Goal: Find specific page/section: Find specific page/section

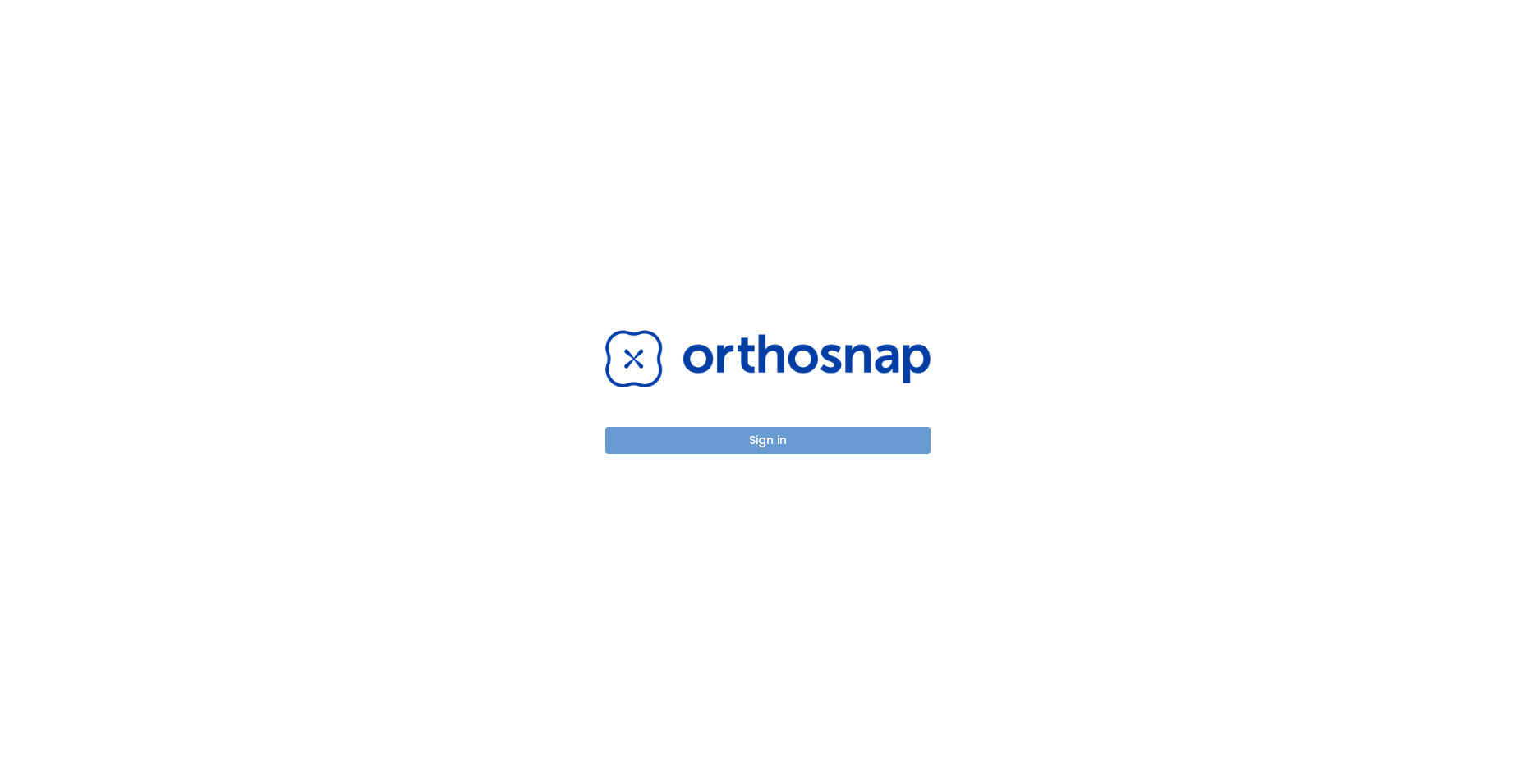
click at [734, 443] on button "Sign in" at bounding box center [768, 440] width 325 height 27
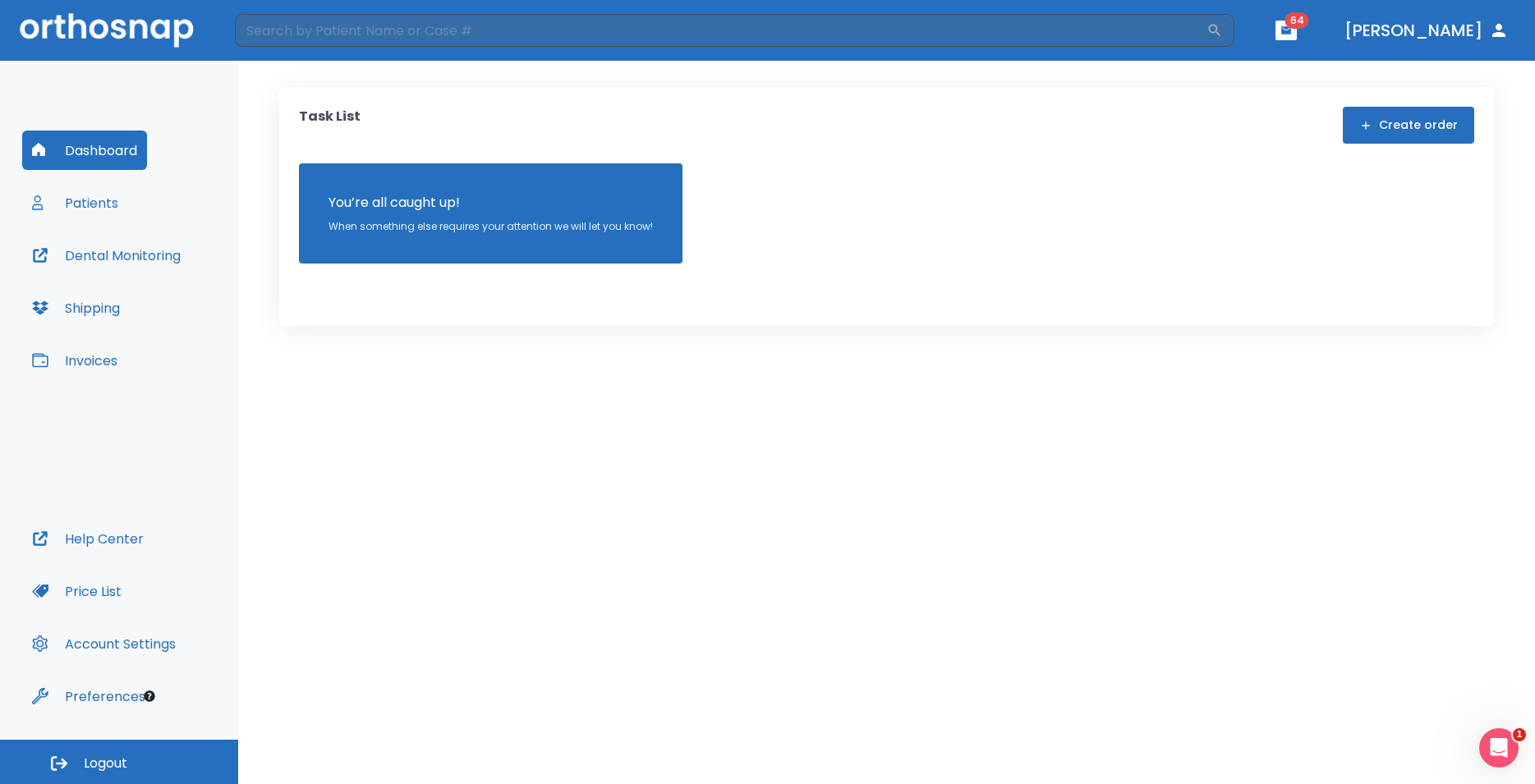
click at [76, 202] on button "Patients" at bounding box center [75, 203] width 106 height 40
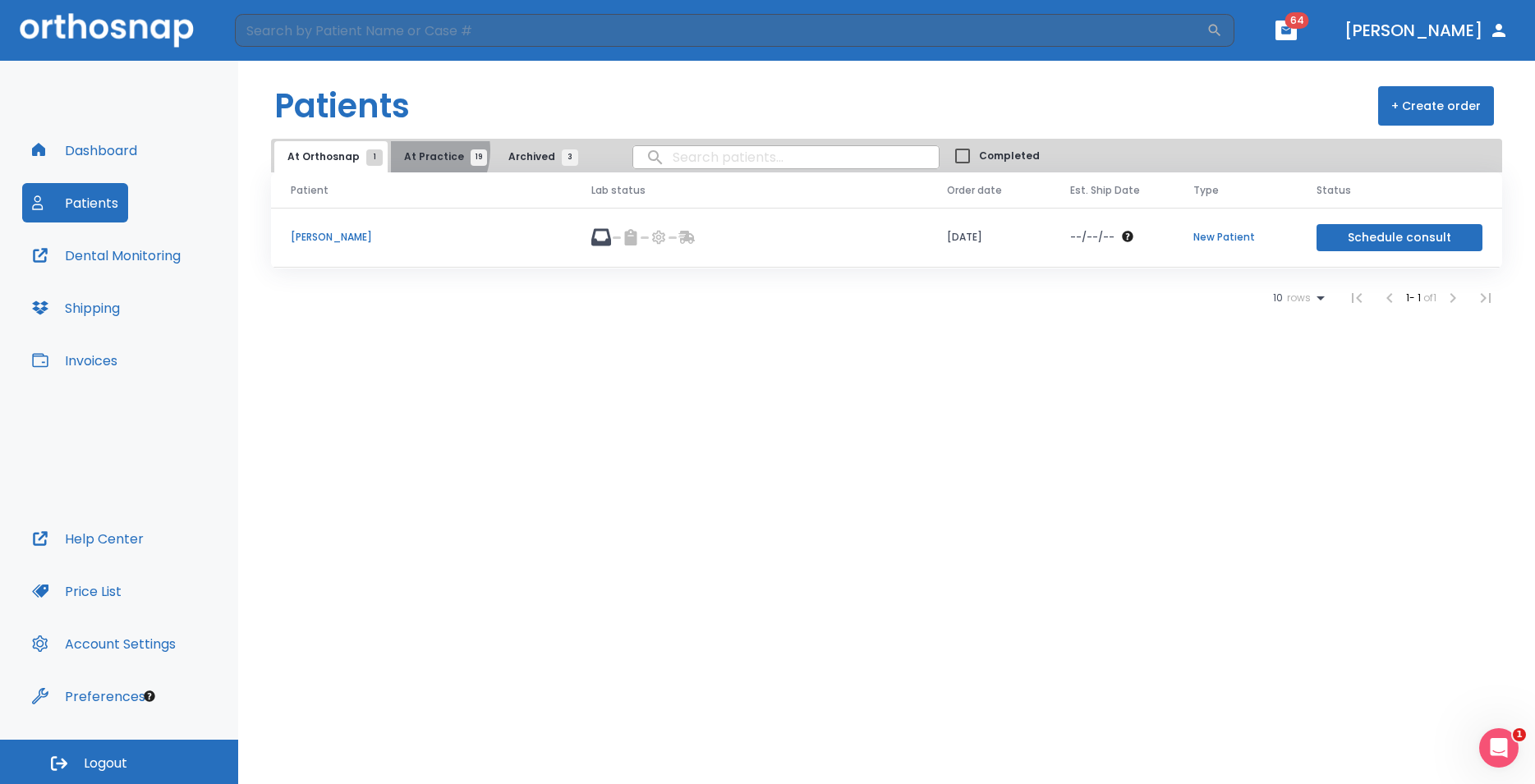
click at [409, 151] on span "At Practice 19" at bounding box center [441, 157] width 75 height 15
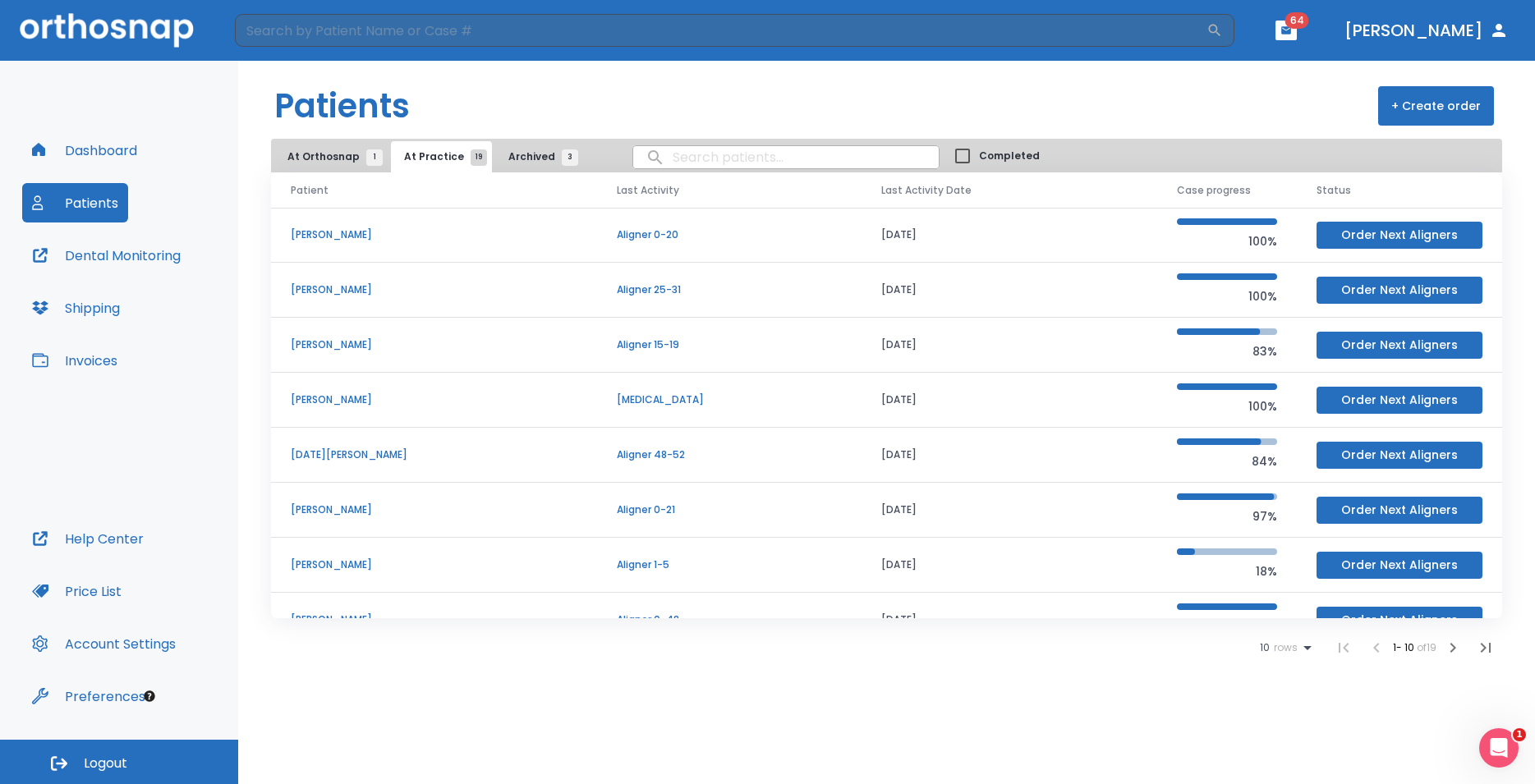
click at [665, 157] on input "search" at bounding box center [786, 157] width 306 height 32
type input "turk"
